Goal: Transaction & Acquisition: Book appointment/travel/reservation

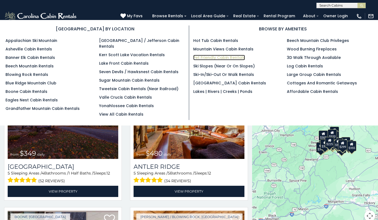
click at [227, 56] on link "Pet Friendly Cabin Rentals" at bounding box center [219, 57] width 52 height 5
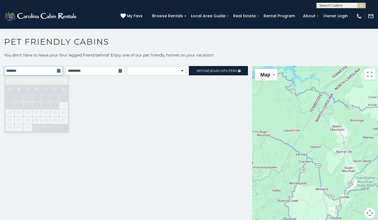
click at [56, 71] on input "text" at bounding box center [33, 70] width 59 height 9
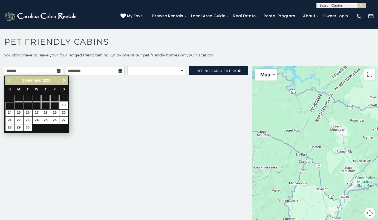
click at [64, 78] on link "Next" at bounding box center [64, 80] width 7 height 7
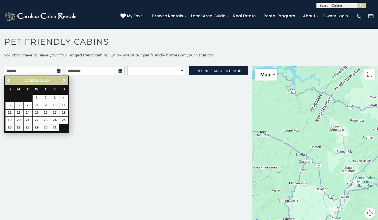
click at [64, 78] on link "Next" at bounding box center [64, 80] width 7 height 7
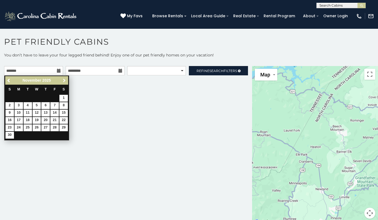
click at [64, 78] on link "Next" at bounding box center [64, 80] width 7 height 7
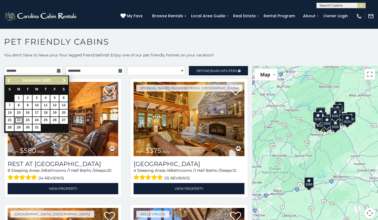
click at [17, 119] on link "22" at bounding box center [19, 120] width 8 height 7
type input "**********"
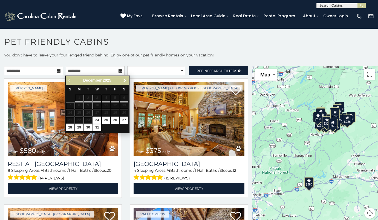
click at [119, 69] on icon at bounding box center [121, 71] width 4 height 4
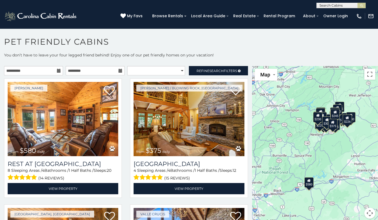
click at [119, 69] on icon at bounding box center [121, 71] width 4 height 4
click at [119, 72] on icon at bounding box center [121, 71] width 4 height 4
click at [142, 69] on select "**********" at bounding box center [156, 70] width 58 height 9
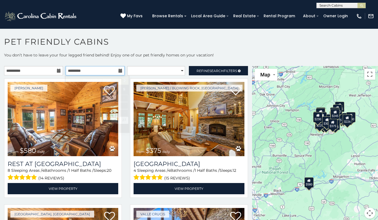
click at [116, 71] on input "text" at bounding box center [95, 70] width 59 height 9
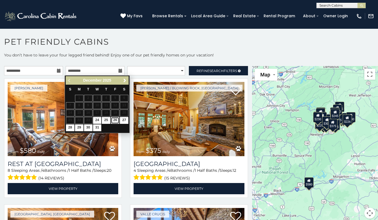
click at [114, 118] on link "26" at bounding box center [115, 120] width 8 height 7
type input "**********"
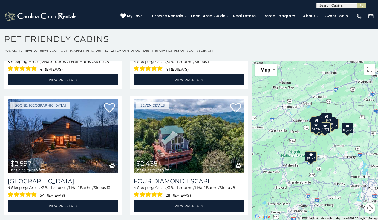
scroll to position [984, 0]
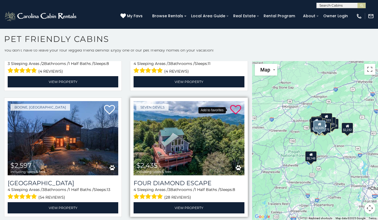
click at [232, 104] on icon at bounding box center [235, 109] width 11 height 11
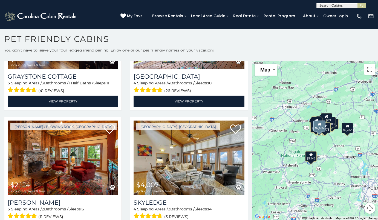
scroll to position [1218, 0]
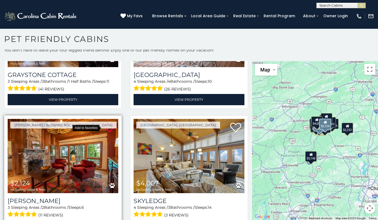
click at [110, 122] on icon at bounding box center [109, 127] width 11 height 11
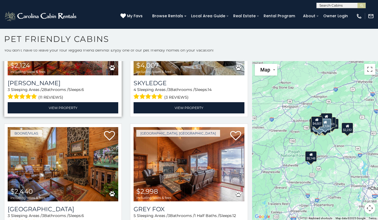
scroll to position [1338, 0]
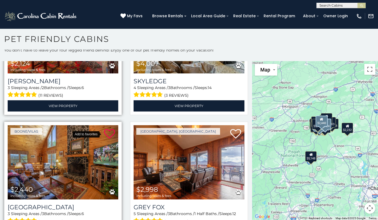
click at [108, 128] on icon at bounding box center [109, 133] width 11 height 11
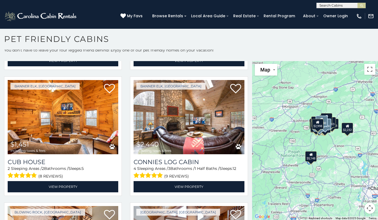
scroll to position [1636, 0]
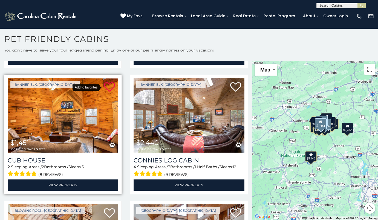
click at [108, 82] on icon at bounding box center [109, 87] width 11 height 11
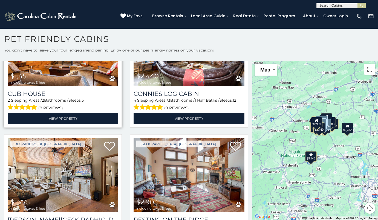
scroll to position [1720, 0]
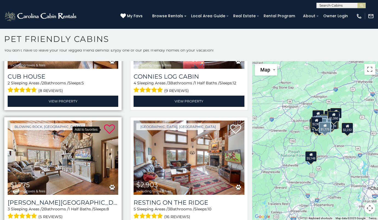
click at [105, 124] on icon at bounding box center [109, 129] width 11 height 11
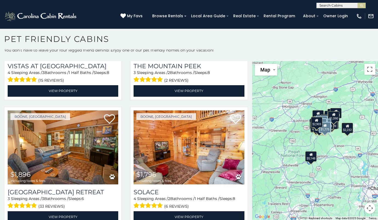
scroll to position [2371, 0]
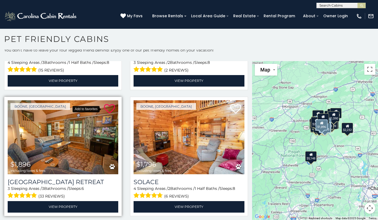
click at [105, 104] on icon at bounding box center [109, 109] width 11 height 11
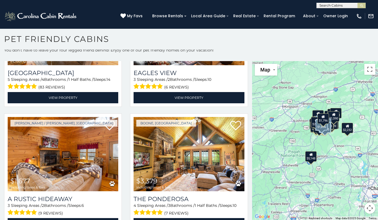
scroll to position [2609, 0]
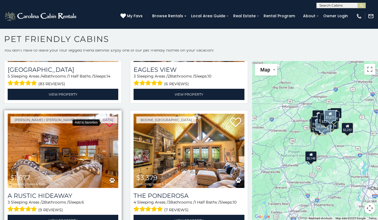
click at [107, 117] on icon at bounding box center [109, 122] width 11 height 11
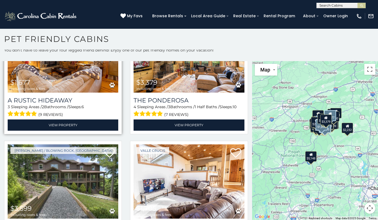
scroll to position [2715, 0]
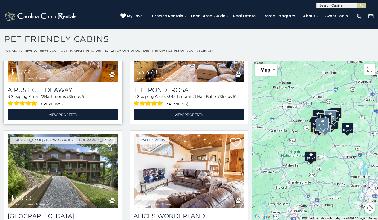
drag, startPoint x: 247, startPoint y: 176, endPoint x: 247, endPoint y: 179, distance: 3.8
click at [247, 179] on div "Valle Crucis $1,705 including taxes & fees Alices Wonderland 2 Sleeping Areas /…" at bounding box center [189, 191] width 126 height 123
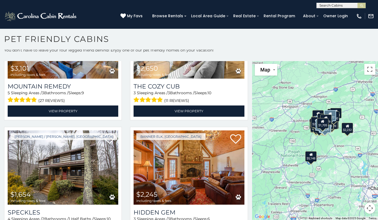
scroll to position [2977, 0]
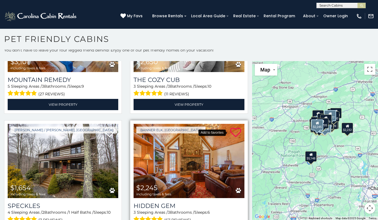
click at [230, 127] on icon at bounding box center [235, 132] width 11 height 11
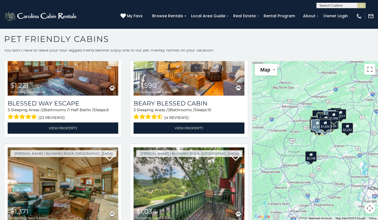
scroll to position [0, 0]
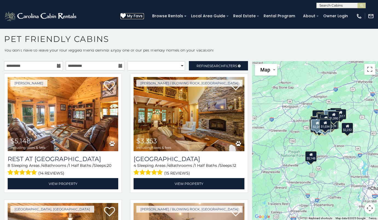
click at [143, 16] on span "My Favs" at bounding box center [135, 16] width 16 height 6
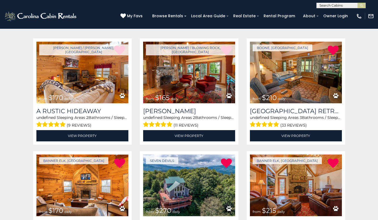
scroll to position [103, 0]
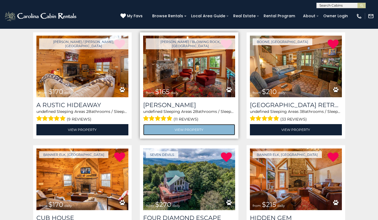
click at [215, 130] on link "View Property" at bounding box center [189, 129] width 92 height 11
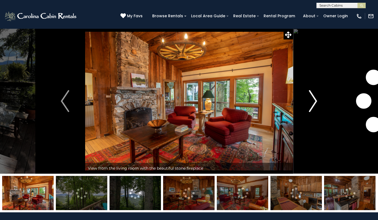
click at [313, 100] on img "Next" at bounding box center [313, 101] width 8 height 22
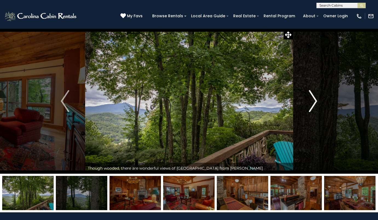
click at [313, 100] on img "Next" at bounding box center [313, 101] width 8 height 22
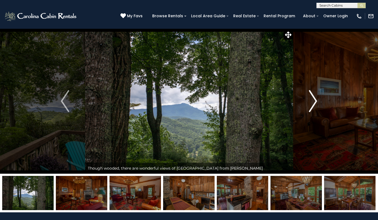
click at [313, 100] on img "Next" at bounding box center [313, 101] width 8 height 22
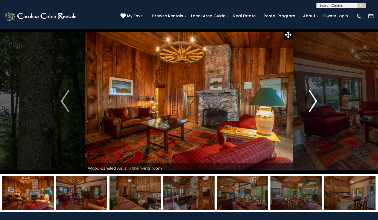
click at [313, 100] on img "Next" at bounding box center [313, 101] width 8 height 22
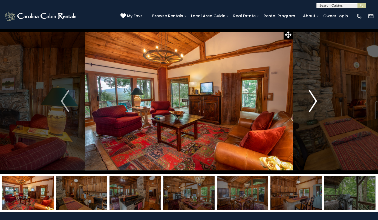
click at [313, 100] on img "Next" at bounding box center [313, 101] width 8 height 22
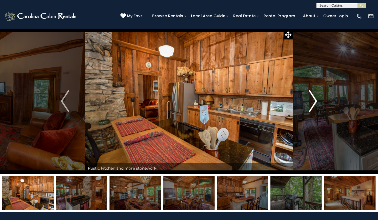
click at [313, 100] on img "Next" at bounding box center [313, 101] width 8 height 22
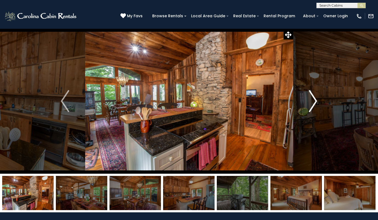
click at [313, 100] on img "Next" at bounding box center [313, 101] width 8 height 22
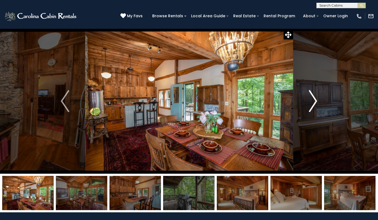
click at [313, 100] on img "Next" at bounding box center [313, 101] width 8 height 22
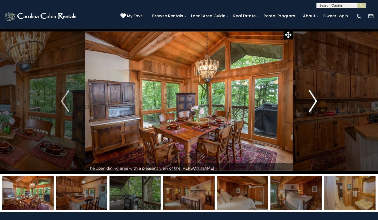
click at [313, 100] on img "Next" at bounding box center [313, 101] width 8 height 22
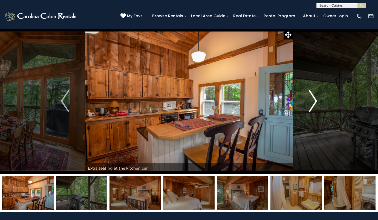
click at [313, 100] on img "Next" at bounding box center [313, 101] width 8 height 22
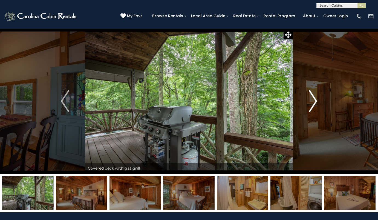
click at [313, 100] on img "Next" at bounding box center [313, 101] width 8 height 22
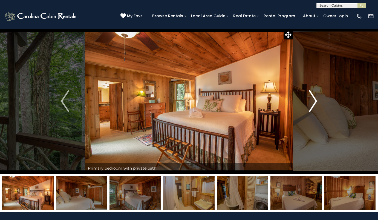
click at [313, 100] on img "Next" at bounding box center [313, 101] width 8 height 22
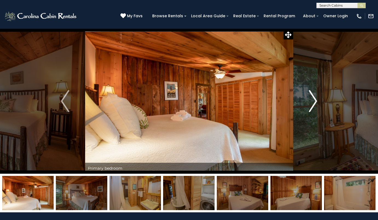
click at [313, 100] on img "Next" at bounding box center [313, 101] width 8 height 22
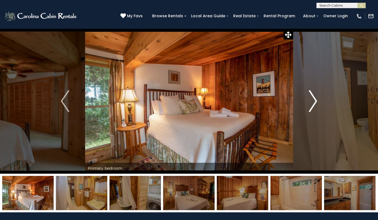
click at [313, 100] on img "Next" at bounding box center [313, 101] width 8 height 22
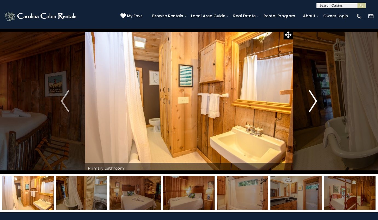
click at [313, 100] on img "Next" at bounding box center [313, 101] width 8 height 22
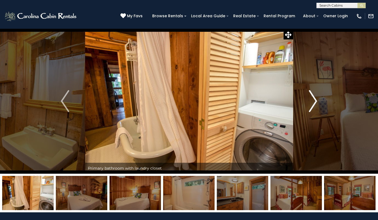
click at [313, 100] on img "Next" at bounding box center [313, 101] width 8 height 22
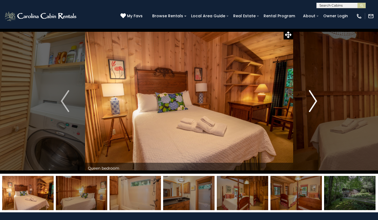
click at [313, 100] on img "Next" at bounding box center [313, 101] width 8 height 22
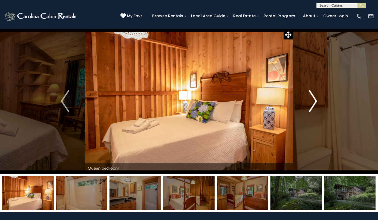
click at [313, 100] on img "Next" at bounding box center [313, 101] width 8 height 22
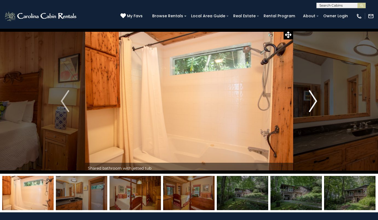
click at [313, 100] on img "Next" at bounding box center [313, 101] width 8 height 22
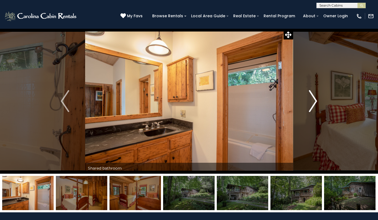
click at [313, 100] on img "Next" at bounding box center [313, 101] width 8 height 22
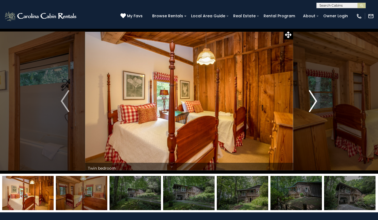
click at [313, 100] on img "Next" at bounding box center [313, 101] width 8 height 22
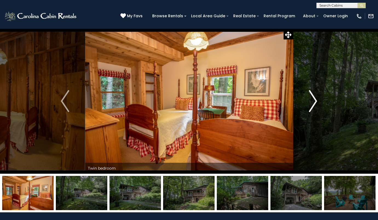
click at [313, 100] on img "Next" at bounding box center [313, 101] width 8 height 22
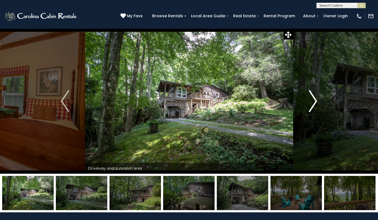
click at [313, 100] on img "Next" at bounding box center [313, 101] width 8 height 22
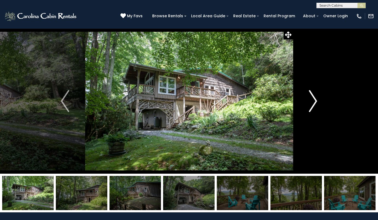
click at [313, 100] on img "Next" at bounding box center [313, 101] width 8 height 22
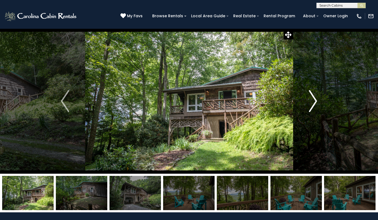
click at [313, 100] on img "Next" at bounding box center [313, 101] width 8 height 22
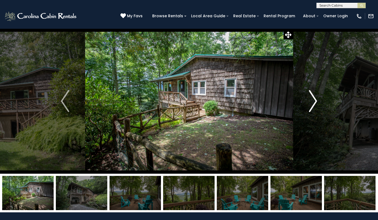
click at [313, 100] on img "Next" at bounding box center [313, 101] width 8 height 22
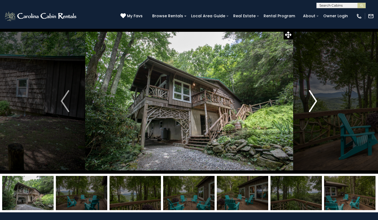
click at [313, 100] on img "Next" at bounding box center [313, 101] width 8 height 22
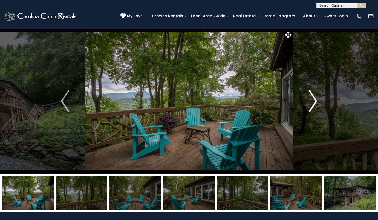
click at [313, 100] on img "Next" at bounding box center [313, 101] width 8 height 22
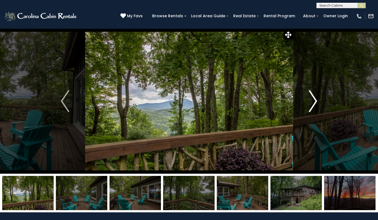
click at [313, 100] on img "Next" at bounding box center [313, 101] width 8 height 22
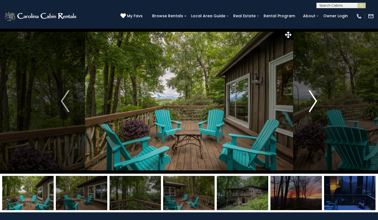
click at [313, 100] on img "Next" at bounding box center [313, 101] width 8 height 22
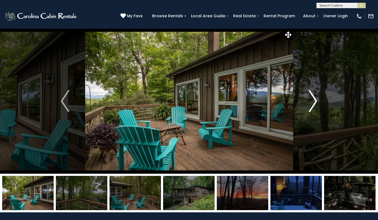
click at [313, 100] on img "Next" at bounding box center [313, 101] width 8 height 22
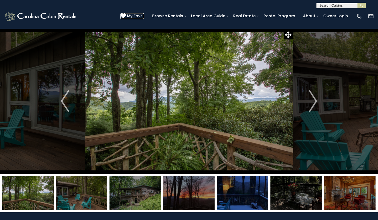
click at [136, 15] on span "My Favs" at bounding box center [135, 16] width 16 height 6
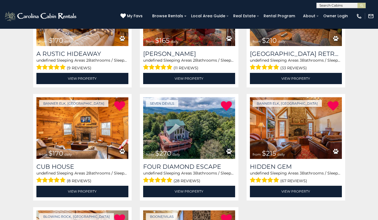
scroll to position [157, 0]
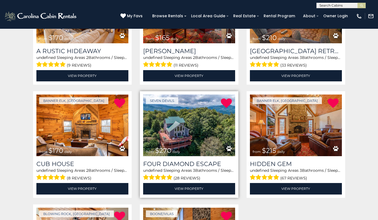
click at [200, 130] on img at bounding box center [189, 125] width 92 height 62
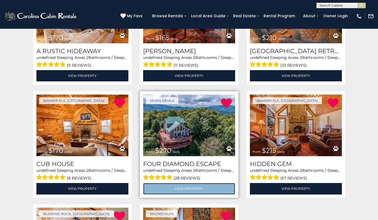
click at [190, 188] on link "View Property" at bounding box center [189, 188] width 92 height 11
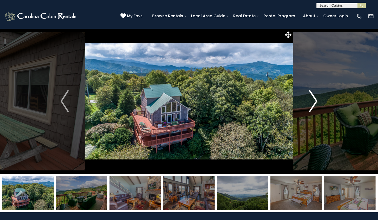
click at [317, 102] on img "Next" at bounding box center [313, 101] width 8 height 22
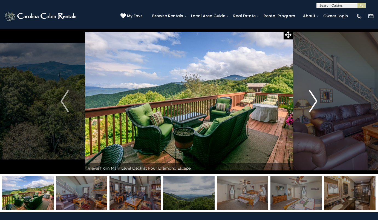
click at [313, 101] on img "Next" at bounding box center [313, 101] width 8 height 22
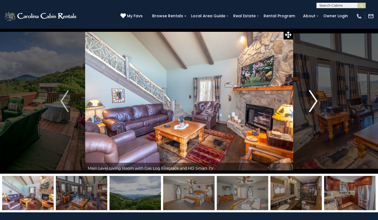
click at [313, 101] on img "Next" at bounding box center [313, 101] width 8 height 22
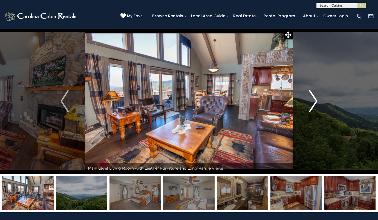
click at [313, 101] on img "Next" at bounding box center [313, 101] width 8 height 22
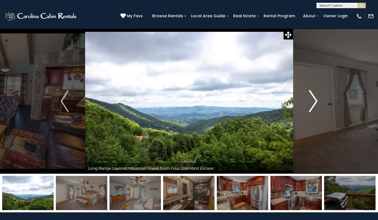
click at [313, 101] on img "Next" at bounding box center [313, 101] width 8 height 22
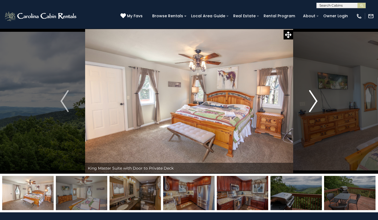
click at [313, 101] on img "Next" at bounding box center [313, 101] width 8 height 22
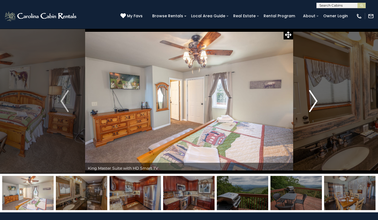
click at [313, 101] on img "Next" at bounding box center [313, 101] width 8 height 22
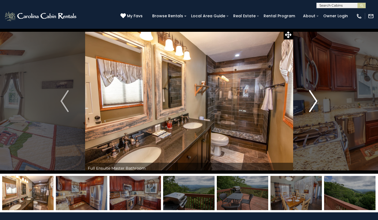
click at [313, 101] on img "Next" at bounding box center [313, 101] width 8 height 22
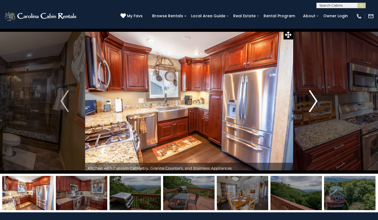
click at [313, 101] on img "Next" at bounding box center [313, 101] width 8 height 22
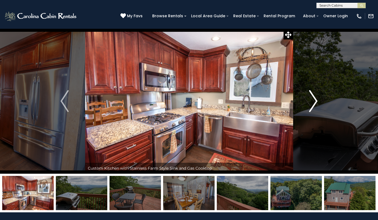
click at [313, 101] on img "Next" at bounding box center [313, 101] width 8 height 22
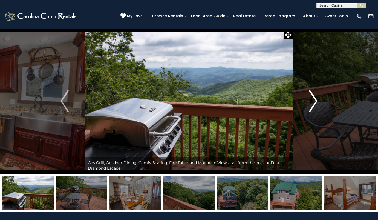
click at [313, 101] on img "Next" at bounding box center [313, 101] width 8 height 22
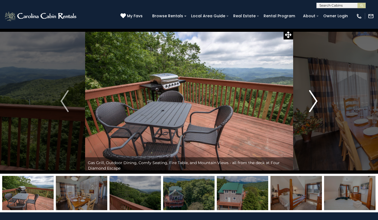
click at [313, 101] on img "Next" at bounding box center [313, 101] width 8 height 22
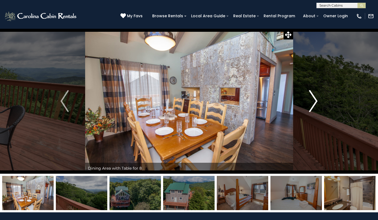
click at [313, 101] on img "Next" at bounding box center [313, 101] width 8 height 22
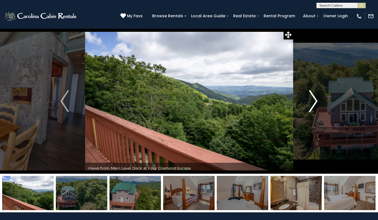
click at [313, 101] on img "Next" at bounding box center [313, 101] width 8 height 22
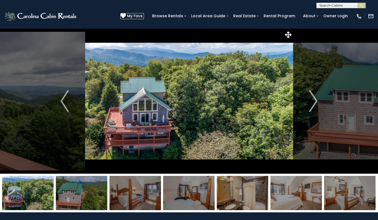
click at [137, 15] on span "My Favs" at bounding box center [135, 16] width 16 height 6
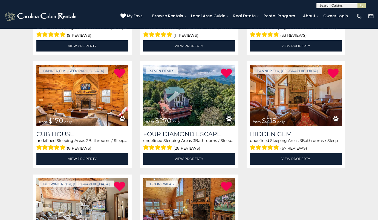
scroll to position [188, 0]
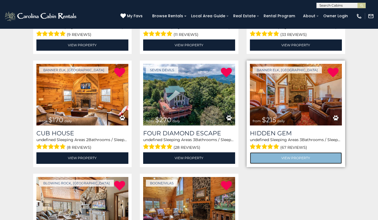
click at [296, 155] on link "View Property" at bounding box center [296, 157] width 92 height 11
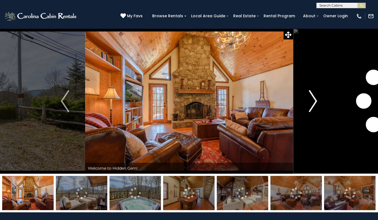
click at [316, 101] on img "Next" at bounding box center [313, 101] width 8 height 22
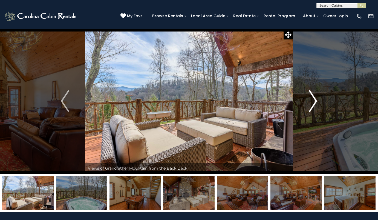
drag, startPoint x: 316, startPoint y: 101, endPoint x: 314, endPoint y: 97, distance: 4.1
drag, startPoint x: 314, startPoint y: 97, endPoint x: 320, endPoint y: 82, distance: 16.2
click at [320, 82] on button "Next" at bounding box center [313, 100] width 40 height 145
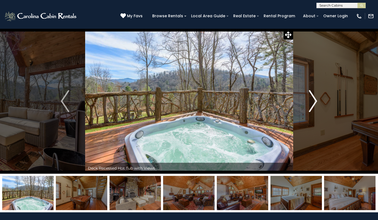
drag, startPoint x: 315, startPoint y: 98, endPoint x: 311, endPoint y: 93, distance: 6.2
drag, startPoint x: 311, startPoint y: 93, endPoint x: 316, endPoint y: 82, distance: 12.0
click at [316, 82] on button "Next" at bounding box center [313, 100] width 40 height 145
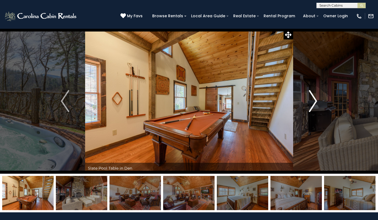
click at [311, 93] on img "Next" at bounding box center [313, 101] width 8 height 22
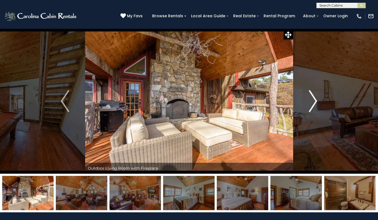
click at [311, 93] on img "Next" at bounding box center [313, 101] width 8 height 22
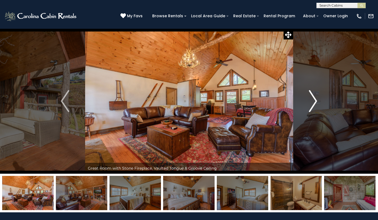
click at [311, 93] on img "Next" at bounding box center [313, 101] width 8 height 22
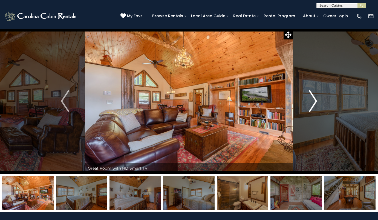
click at [311, 93] on img "Next" at bounding box center [313, 101] width 8 height 22
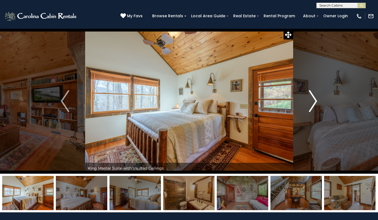
click at [311, 93] on img "Next" at bounding box center [313, 101] width 8 height 22
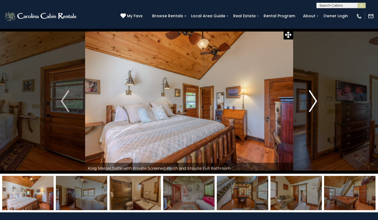
click at [311, 93] on img "Next" at bounding box center [313, 101] width 8 height 22
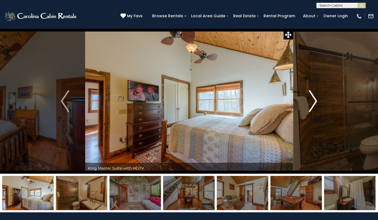
click at [311, 93] on img "Next" at bounding box center [313, 101] width 8 height 22
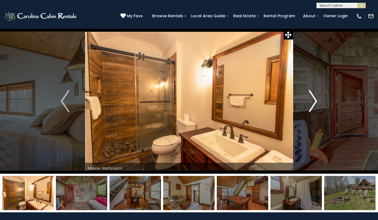
click at [311, 93] on img "Next" at bounding box center [313, 101] width 8 height 22
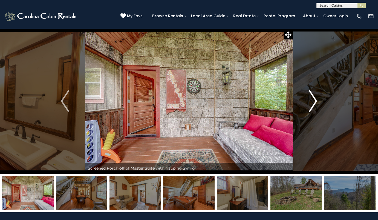
click at [311, 93] on img "Next" at bounding box center [313, 101] width 8 height 22
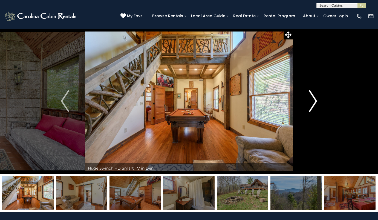
click at [311, 93] on img "Next" at bounding box center [313, 101] width 8 height 22
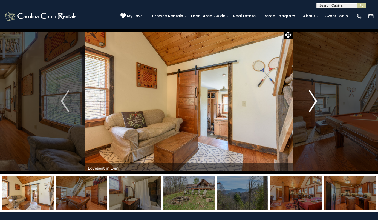
click at [311, 93] on img "Next" at bounding box center [313, 101] width 8 height 22
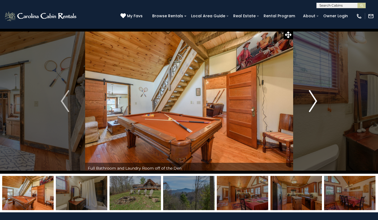
click at [311, 93] on img "Next" at bounding box center [313, 101] width 8 height 22
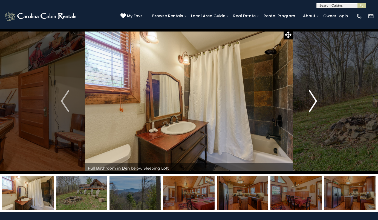
drag, startPoint x: 311, startPoint y: 93, endPoint x: 312, endPoint y: 85, distance: 8.0
click at [312, 85] on button "Next" at bounding box center [313, 100] width 40 height 145
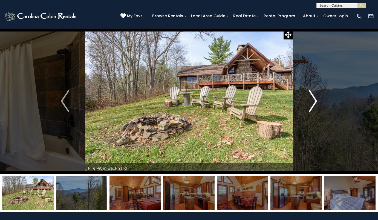
click at [312, 85] on button "Next" at bounding box center [313, 100] width 40 height 145
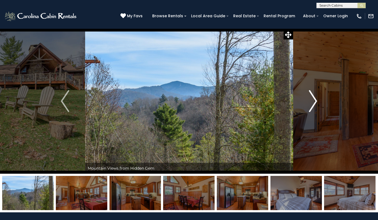
click at [311, 96] on img "Next" at bounding box center [313, 101] width 8 height 22
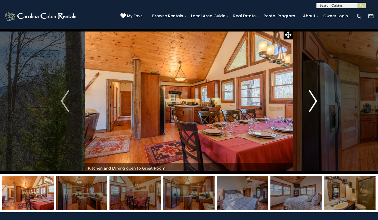
click at [311, 96] on img "Next" at bounding box center [313, 101] width 8 height 22
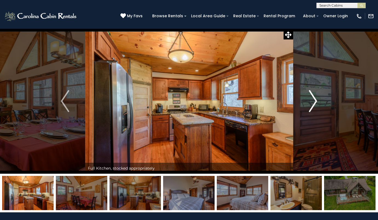
click at [311, 96] on img "Next" at bounding box center [313, 101] width 8 height 22
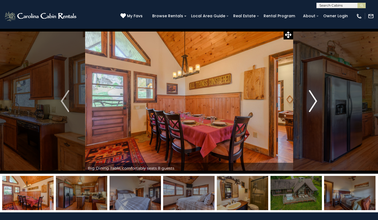
click at [311, 96] on img "Next" at bounding box center [313, 101] width 8 height 22
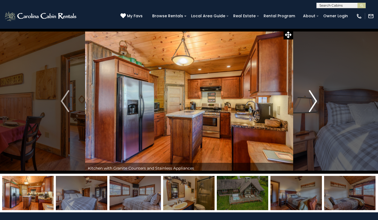
click at [311, 96] on img "Next" at bounding box center [313, 101] width 8 height 22
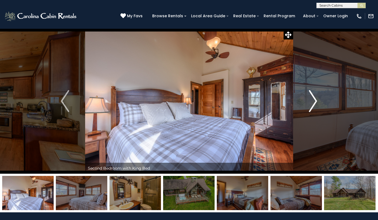
click at [311, 96] on img "Next" at bounding box center [313, 101] width 8 height 22
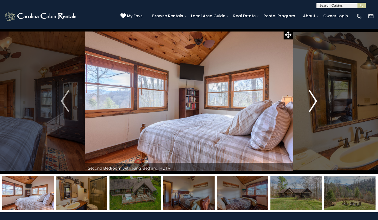
click at [311, 96] on img "Next" at bounding box center [313, 101] width 8 height 22
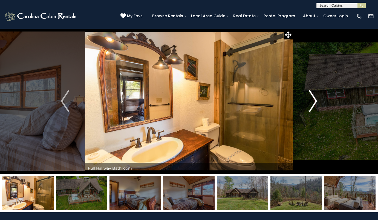
click at [311, 96] on img "Next" at bounding box center [313, 101] width 8 height 22
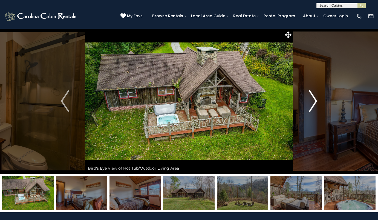
click at [311, 96] on img "Next" at bounding box center [313, 101] width 8 height 22
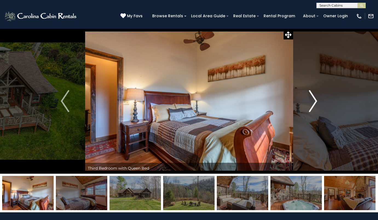
click at [311, 96] on img "Next" at bounding box center [313, 101] width 8 height 22
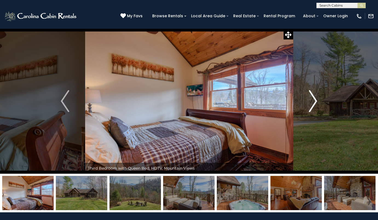
click at [314, 98] on img "Next" at bounding box center [313, 101] width 8 height 22
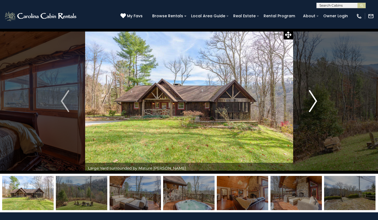
click at [314, 98] on img "Next" at bounding box center [313, 101] width 8 height 22
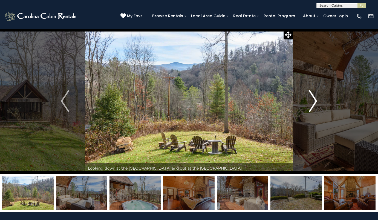
click at [314, 98] on img "Next" at bounding box center [313, 101] width 8 height 22
